Goal: Task Accomplishment & Management: Manage account settings

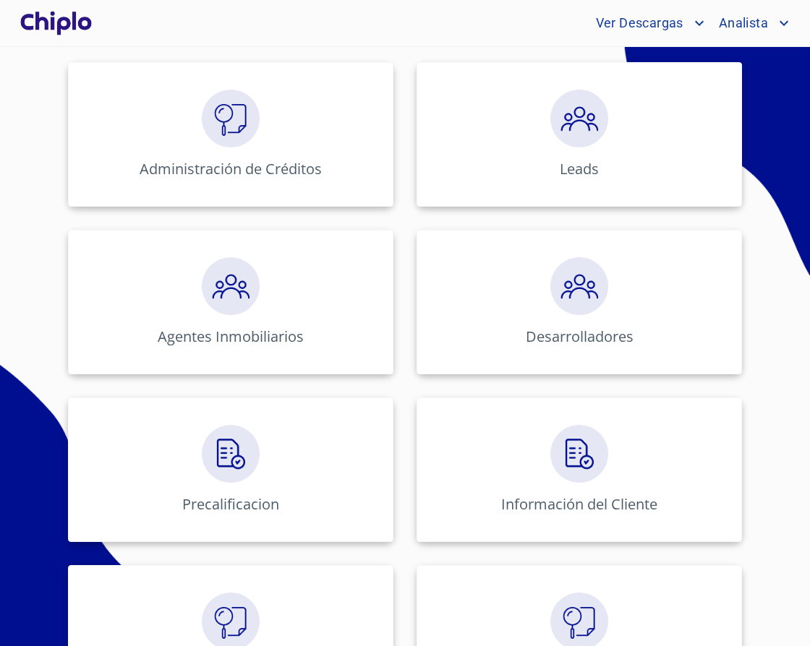
scroll to position [221, 0]
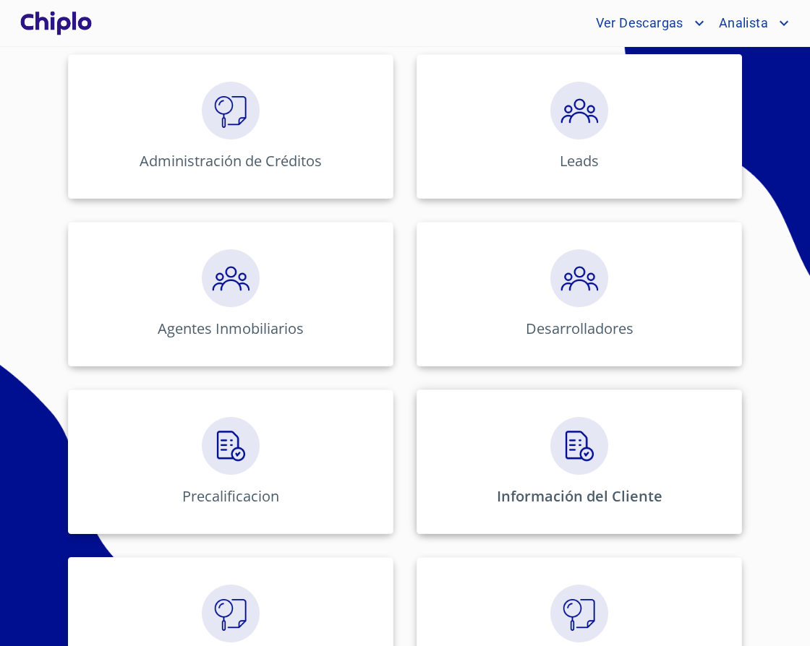
click at [605, 526] on div "Información del Cliente" at bounding box center [578, 462] width 325 height 145
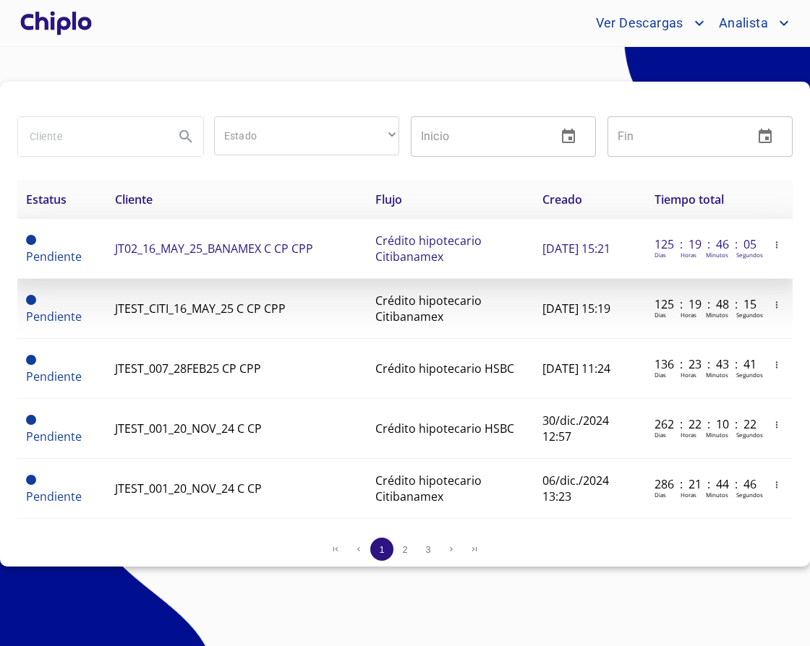
click at [777, 243] on icon "button" at bounding box center [776, 245] width 10 height 10
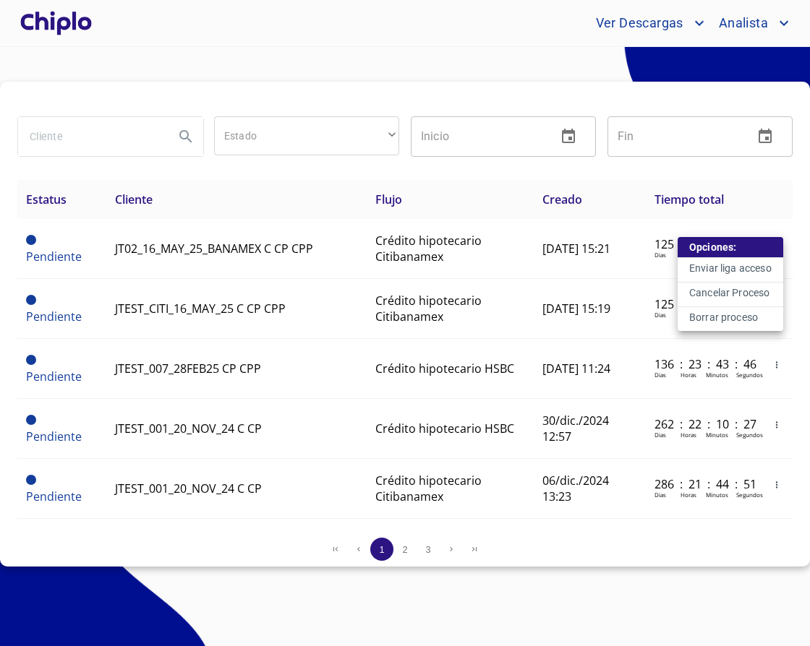
click at [702, 320] on p "Borrar proceso" at bounding box center [723, 317] width 69 height 14
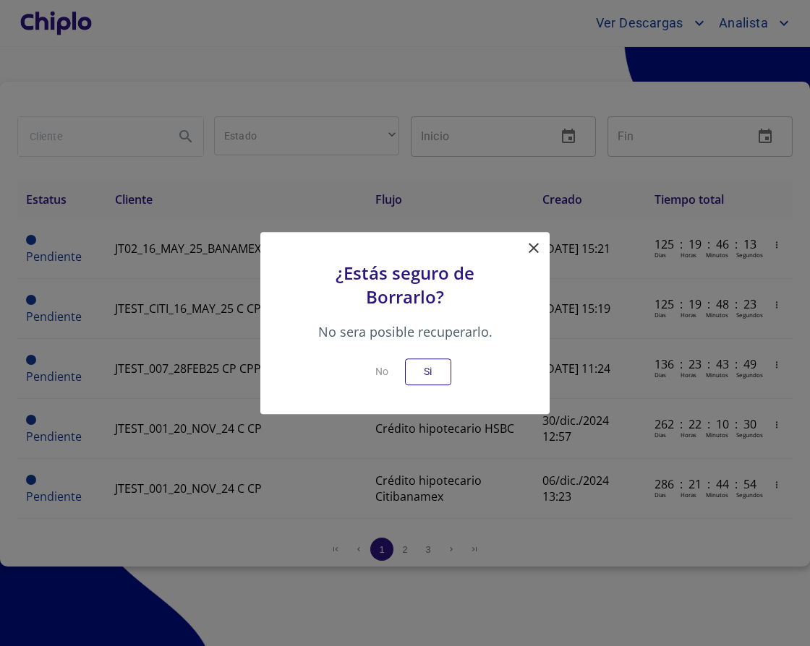
click at [535, 257] on icon at bounding box center [533, 247] width 17 height 17
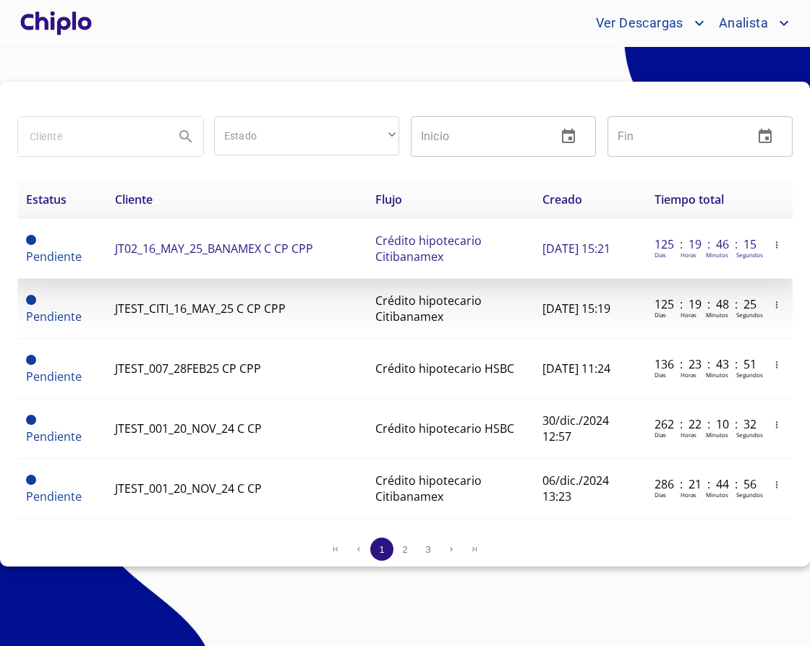
click at [775, 243] on icon "button" at bounding box center [776, 245] width 10 height 10
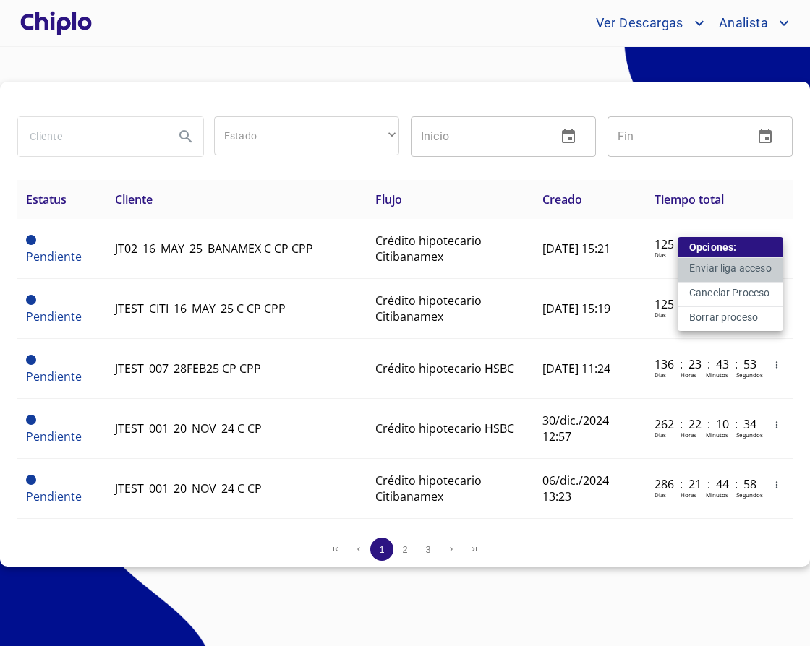
click at [743, 264] on p "Enviar liga acceso" at bounding box center [730, 268] width 82 height 14
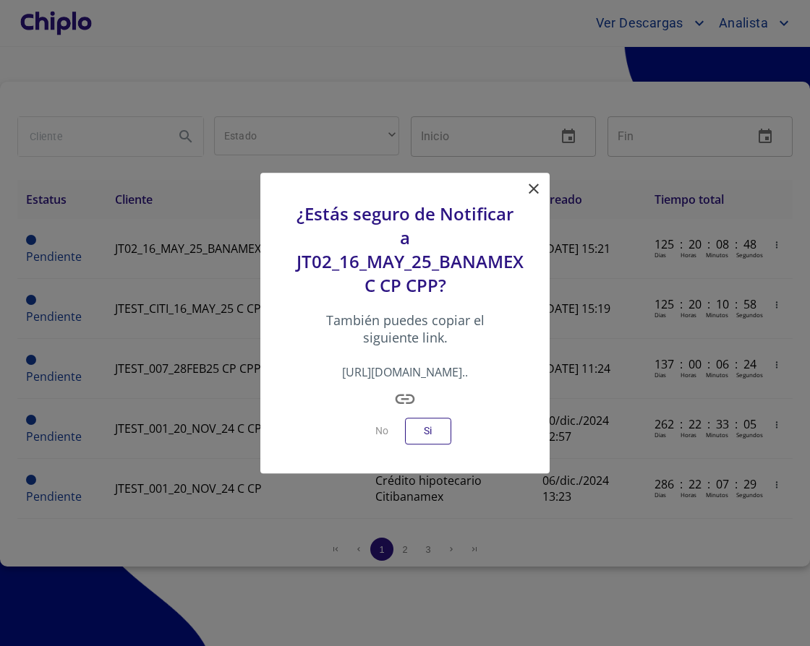
click at [529, 199] on div "¿Estás seguro de Notificar a JT02_16_MAY_25_BANAMEX C CP CPP? También puedes co…" at bounding box center [404, 323] width 289 height 301
click at [530, 194] on icon at bounding box center [534, 189] width 10 height 10
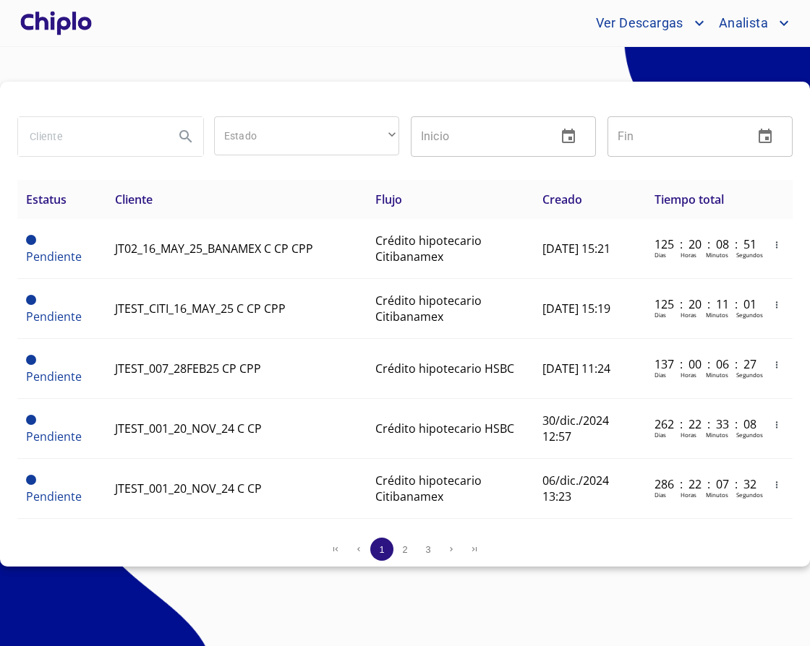
click at [590, 582] on section "Estado ​ ​ Inicio ​ Fin ​ Estatus Cliente Flujo Creado Tiempo total Pendiente J…" at bounding box center [405, 346] width 810 height 599
click at [215, 59] on section "Estado ​ ​ Inicio ​ Fin ​ Estatus Cliente Flujo Creado Tiempo total Pendiente J…" at bounding box center [405, 346] width 810 height 599
click at [75, 26] on div at bounding box center [55, 23] width 77 height 46
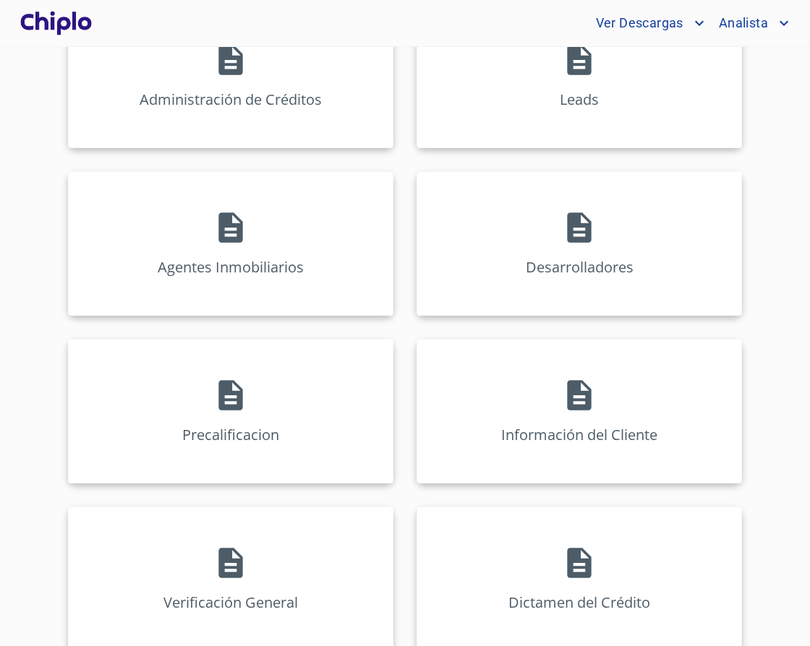
scroll to position [437, 0]
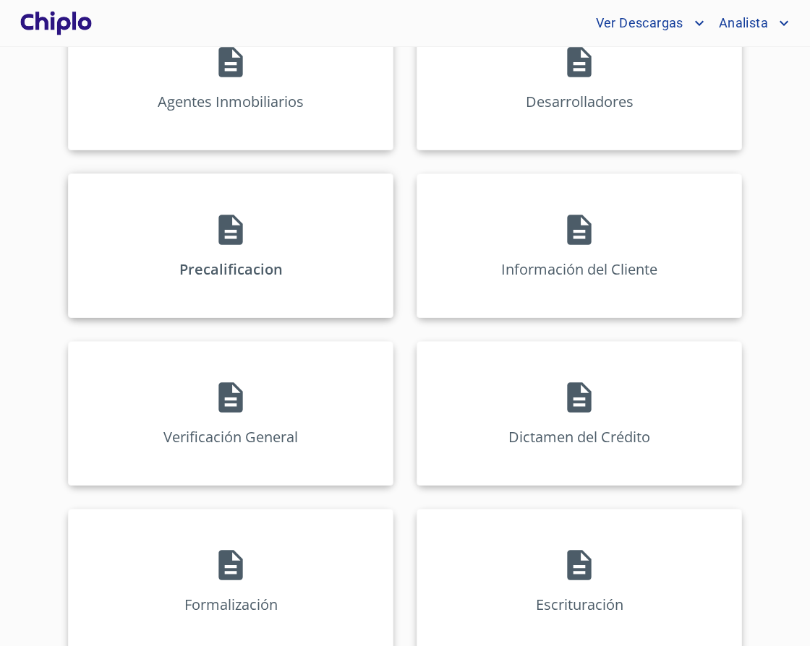
click at [265, 254] on div "Precalificacion" at bounding box center [230, 246] width 325 height 145
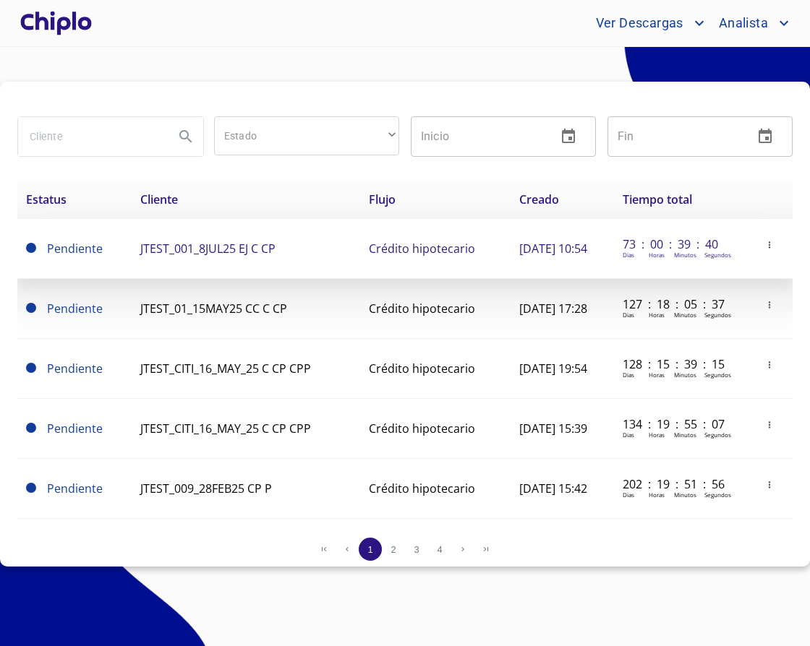
click at [766, 246] on icon "button" at bounding box center [769, 245] width 10 height 10
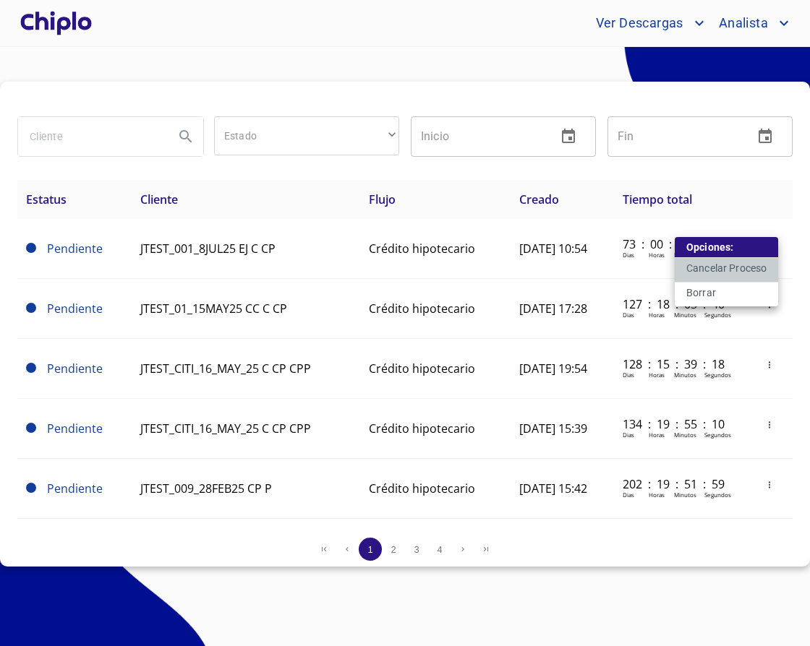
click at [748, 270] on p "Cancelar Proceso" at bounding box center [726, 268] width 80 height 14
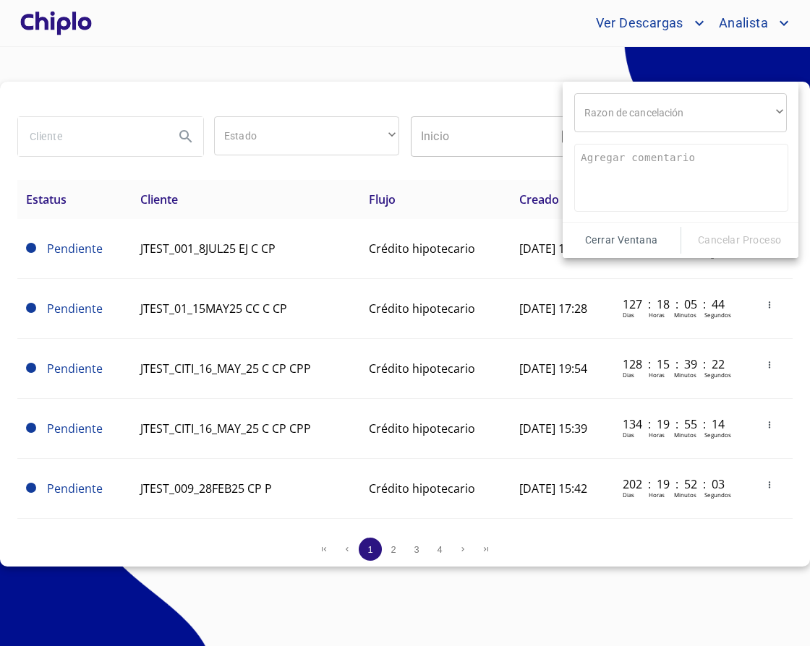
click at [599, 239] on span "Cerrar Ventana" at bounding box center [621, 240] width 106 height 18
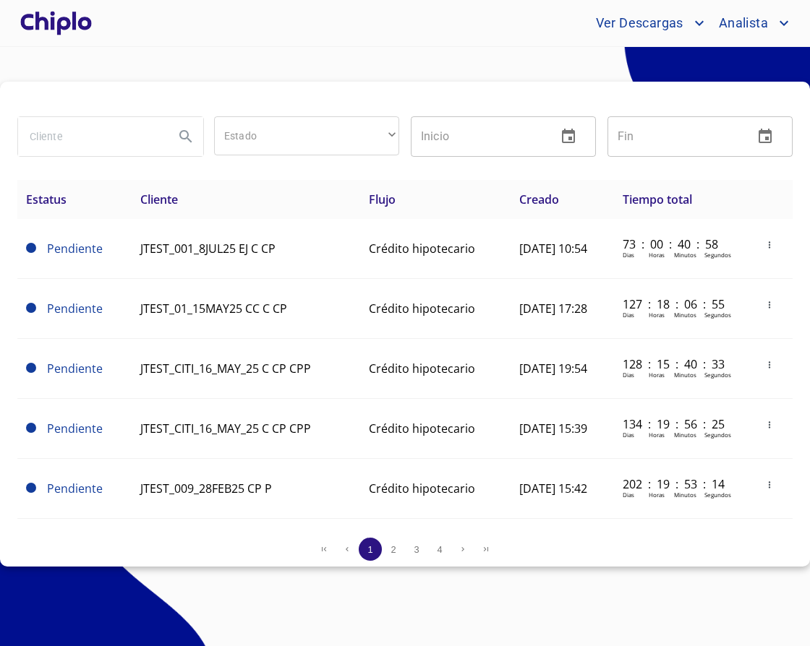
click at [89, 52] on section "Estado ​ ​ Inicio ​ Fin ​ Estatus Cliente Flujo Creado Tiempo total Pendiente J…" at bounding box center [405, 346] width 810 height 599
click at [87, 30] on div at bounding box center [55, 23] width 77 height 46
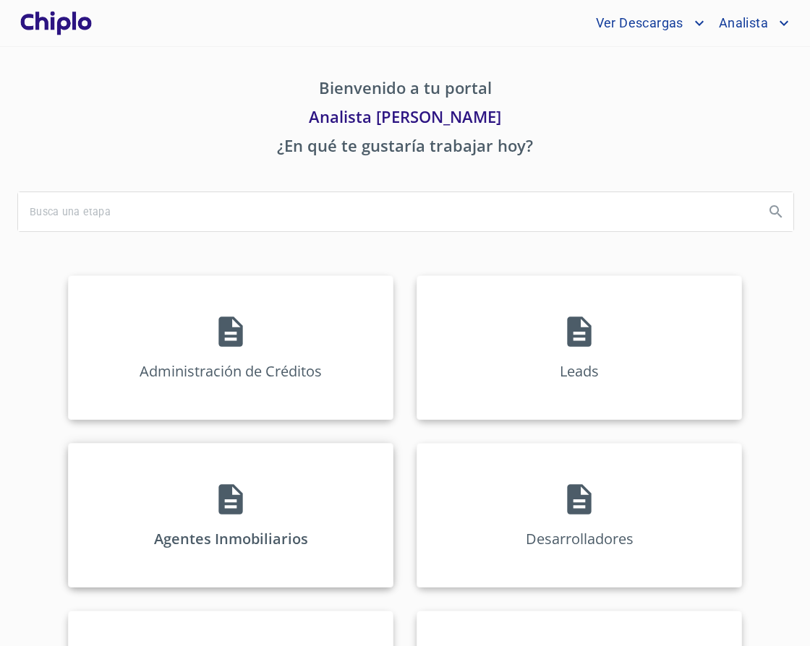
scroll to position [76, 0]
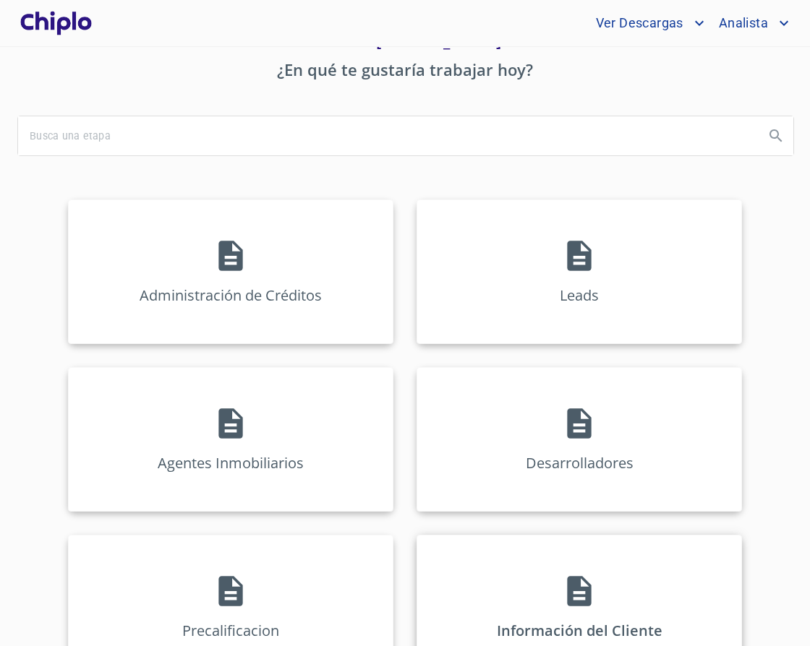
click at [542, 596] on div "Información del Cliente" at bounding box center [578, 607] width 325 height 145
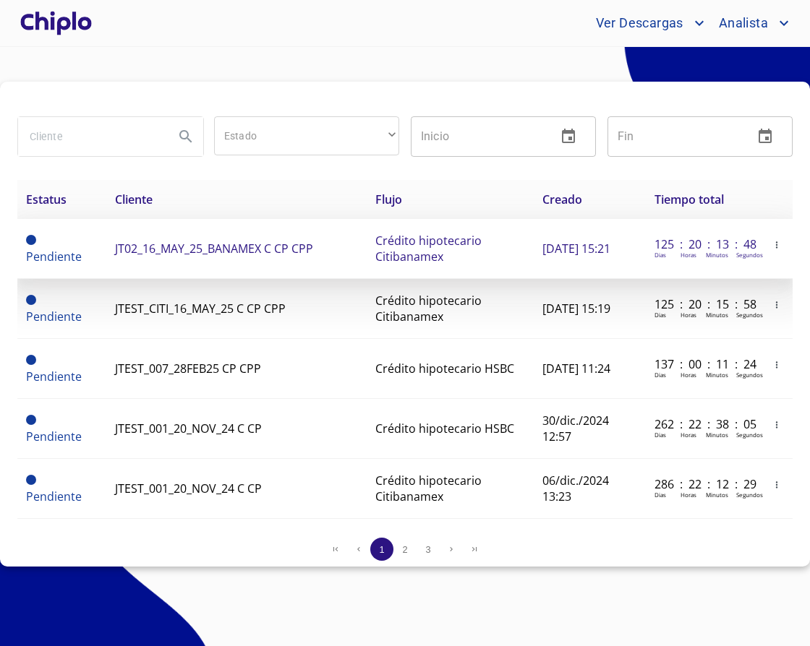
click at [776, 246] on icon "button" at bounding box center [776, 244] width 1 height 7
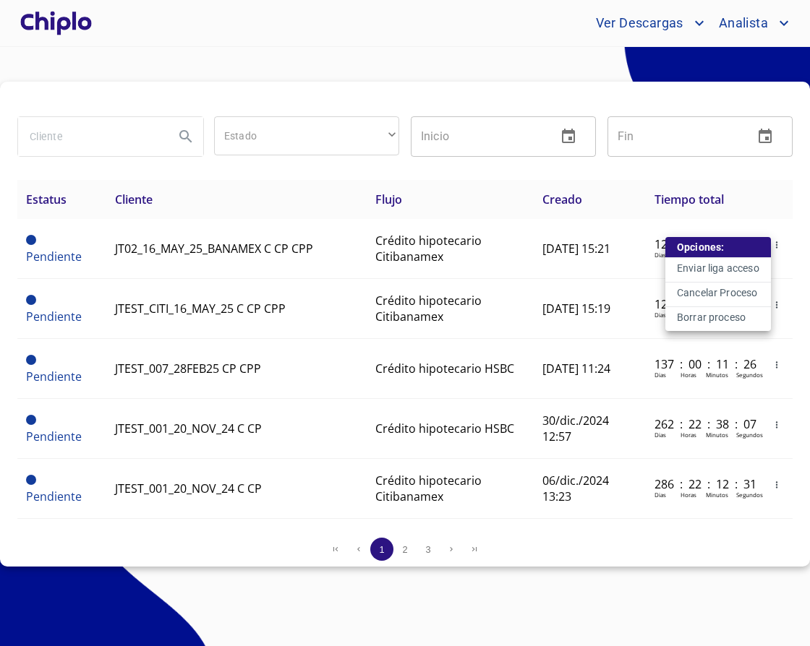
click at [603, 609] on div at bounding box center [405, 323] width 810 height 646
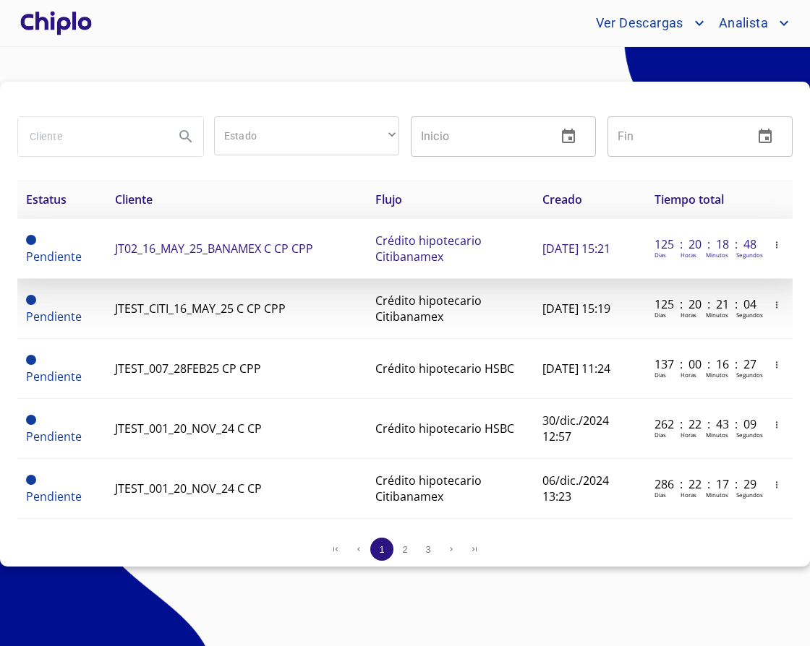
click at [774, 246] on icon "button" at bounding box center [776, 245] width 10 height 10
